Goal: Information Seeking & Learning: Check status

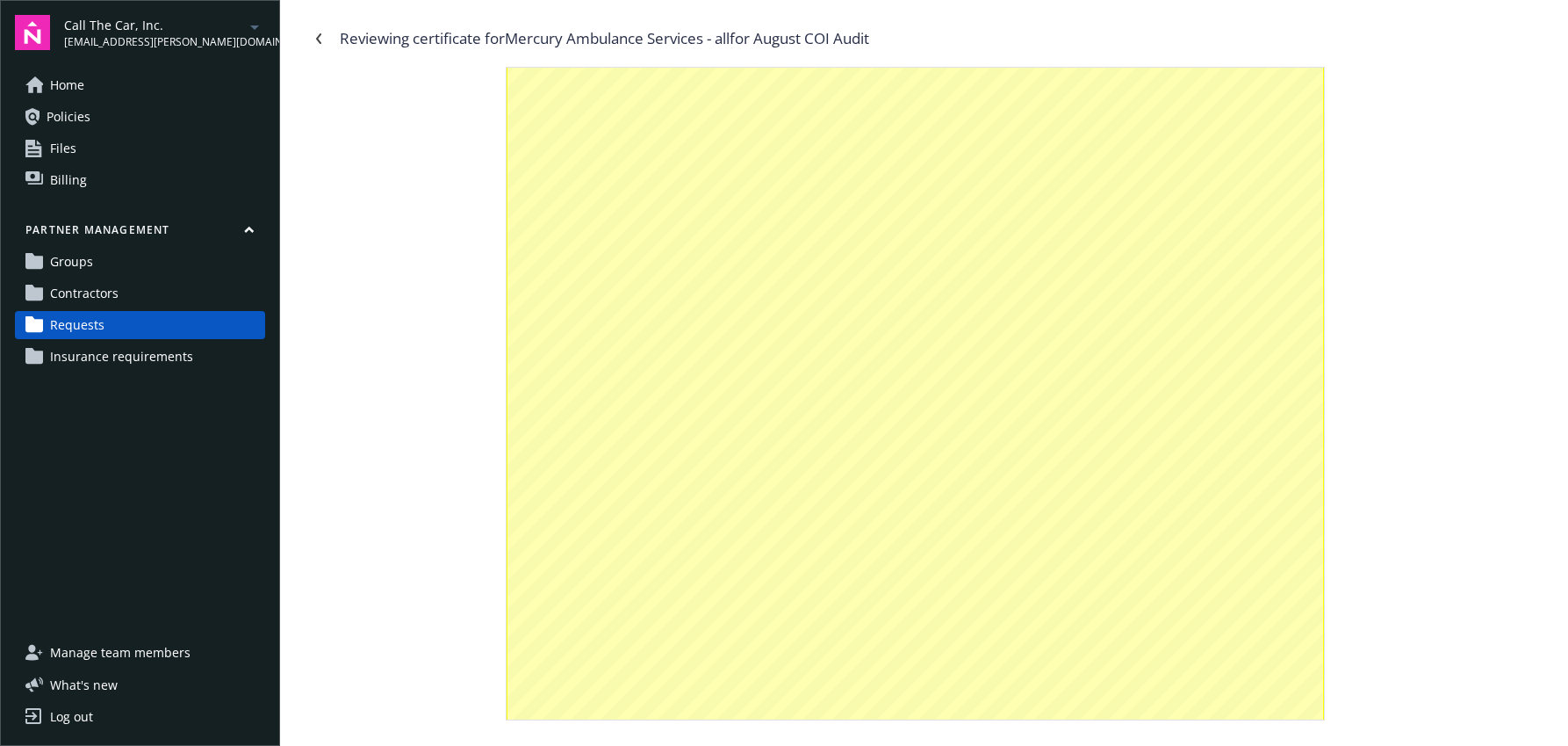
scroll to position [1227, 0]
